Goal: Obtain resource: Download file/media

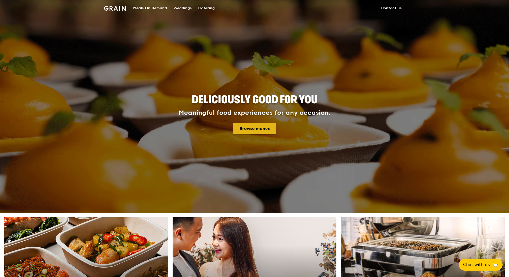
click at [264, 127] on link "Browse menus" at bounding box center [254, 128] width 43 height 11
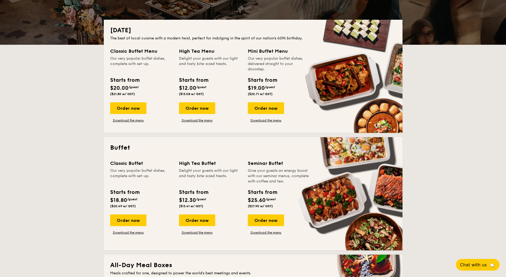
scroll to position [103, 0]
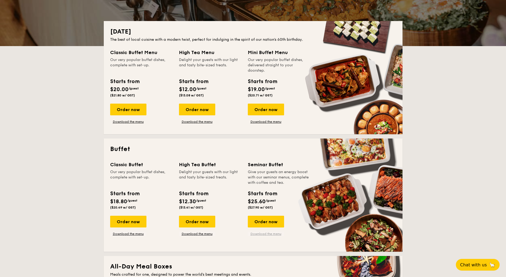
click at [269, 235] on link "Download the menu" at bounding box center [266, 234] width 36 height 4
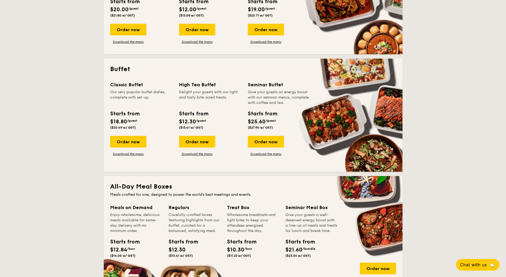
scroll to position [237, 0]
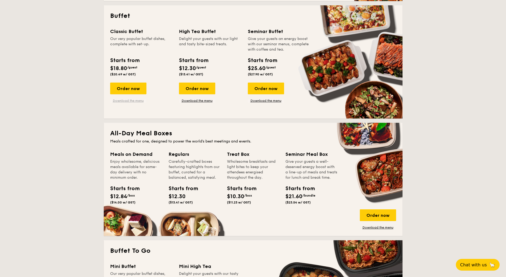
click at [125, 102] on link "Download the menu" at bounding box center [128, 101] width 36 height 4
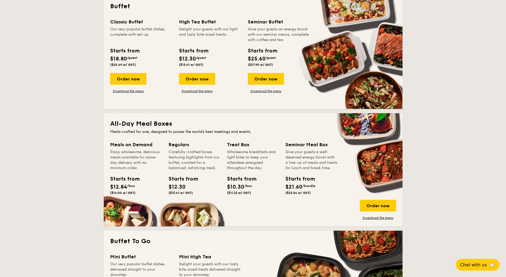
scroll to position [240, 0]
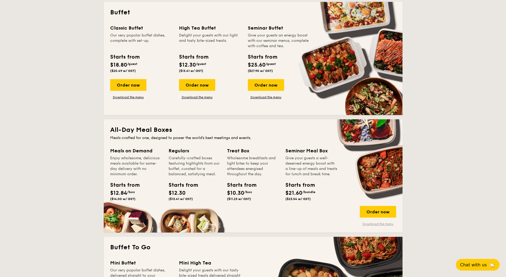
click at [375, 223] on link "Download the menu" at bounding box center [378, 224] width 36 height 4
